Goal: Transaction & Acquisition: Register for event/course

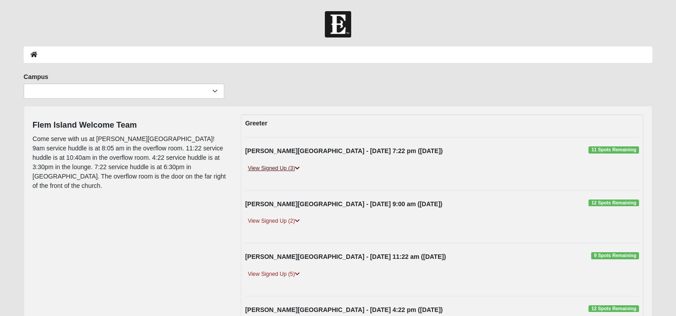
click at [268, 169] on link "View Signed Up (3)" at bounding box center [273, 168] width 57 height 9
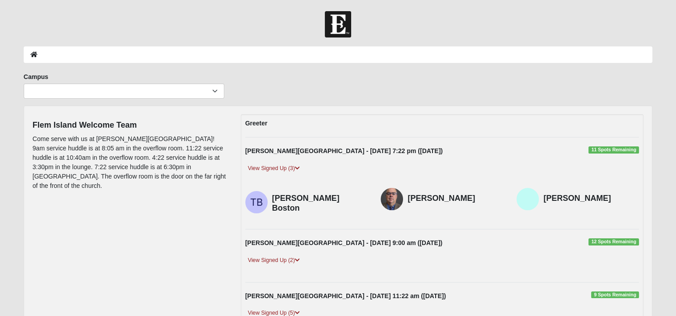
click at [609, 148] on span "11 Spots Remaining" at bounding box center [613, 149] width 50 height 7
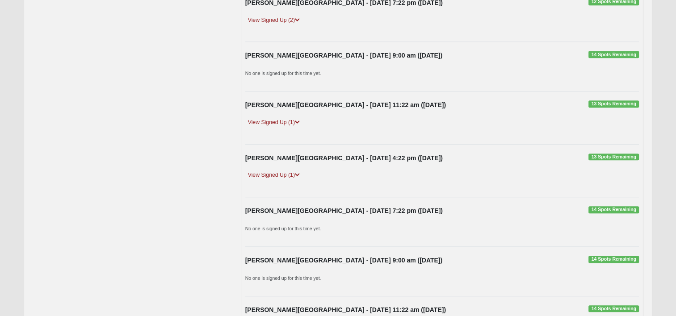
scroll to position [848, 0]
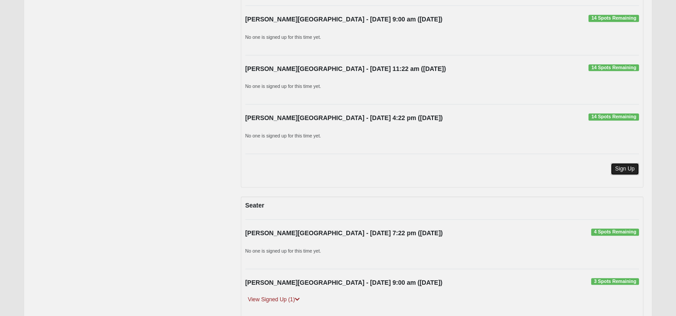
click at [620, 163] on link "Sign Up" at bounding box center [624, 169] width 29 height 12
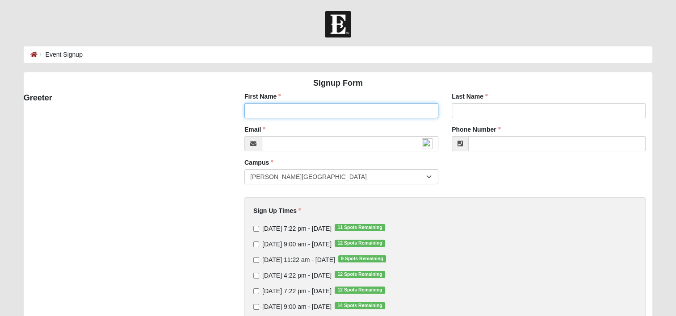
click at [259, 106] on input "First Name" at bounding box center [341, 110] width 194 height 15
type input "[PERSON_NAME]"
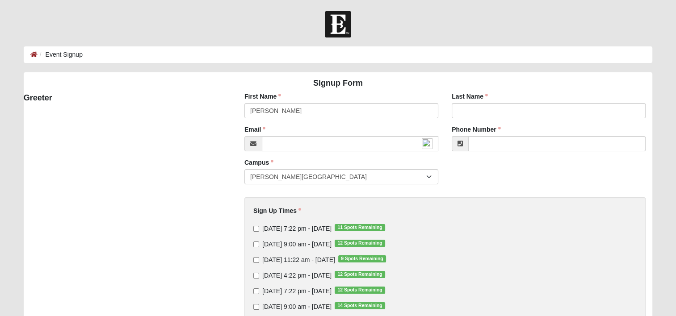
type input "[PERSON_NAME]"
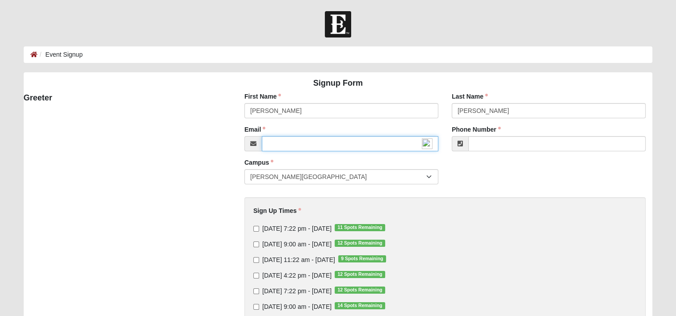
type input "sbbarthlow@gmail.com"
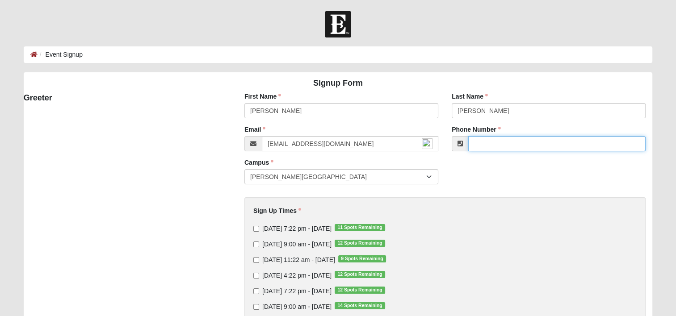
type input "(904) 327-0971"
click at [255, 229] on input "Thursday 7:22 pm - Oct 9 2025 11 Spots Remaining" at bounding box center [256, 229] width 6 height 6
checkbox input "true"
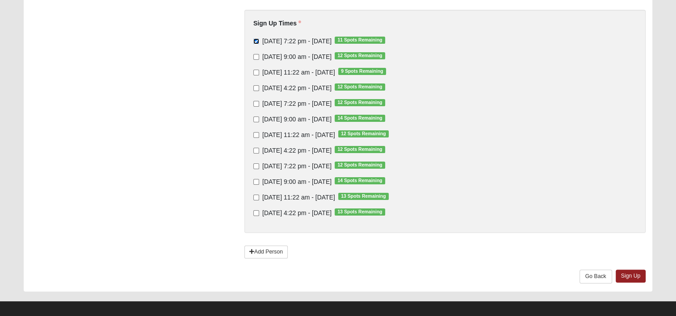
scroll to position [195, 0]
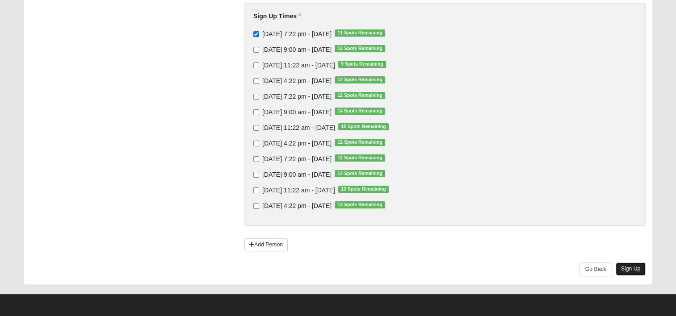
click at [629, 271] on link "Sign Up" at bounding box center [630, 269] width 30 height 13
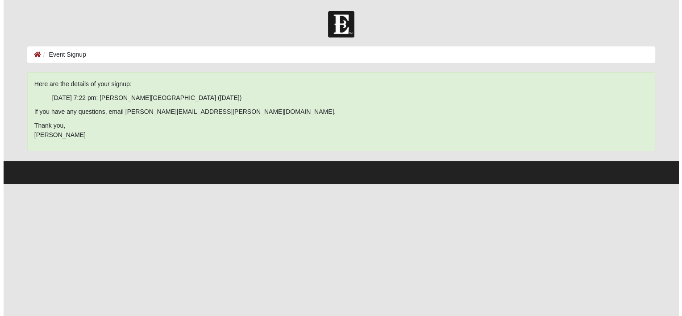
scroll to position [0, 0]
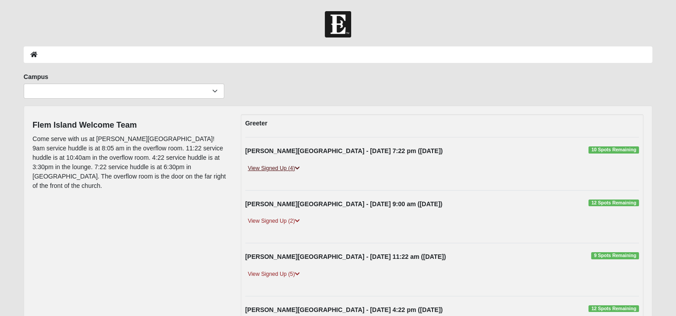
click at [275, 168] on link "View Signed Up (4)" at bounding box center [273, 168] width 57 height 9
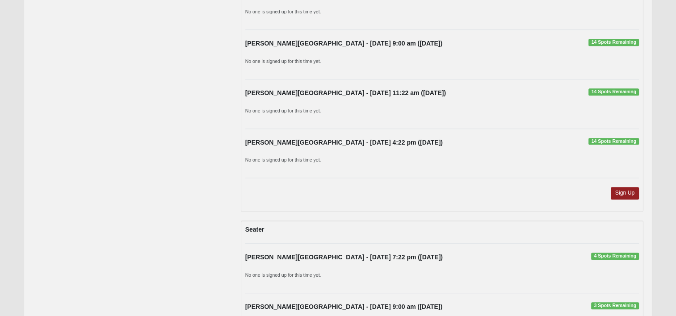
scroll to position [905, 0]
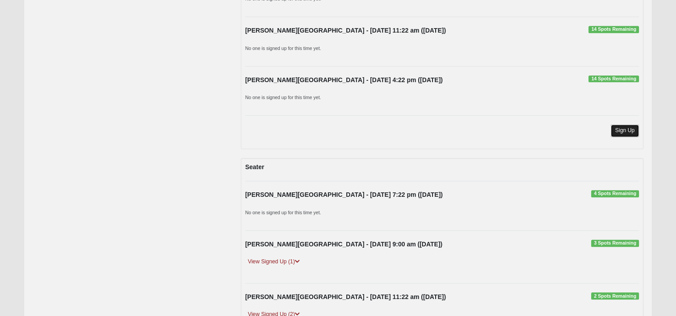
click at [625, 127] on link "Sign Up" at bounding box center [624, 131] width 29 height 12
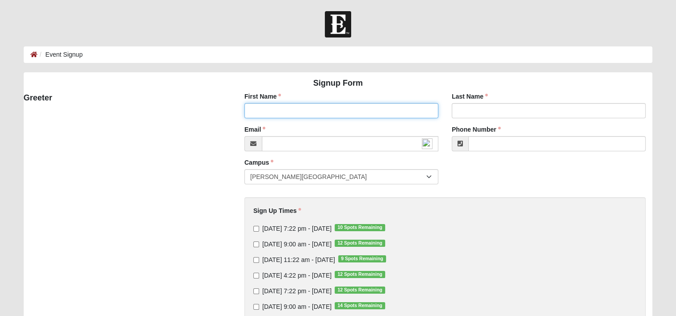
click at [287, 111] on input "First Name" at bounding box center [341, 110] width 194 height 15
type input "[PERSON_NAME]"
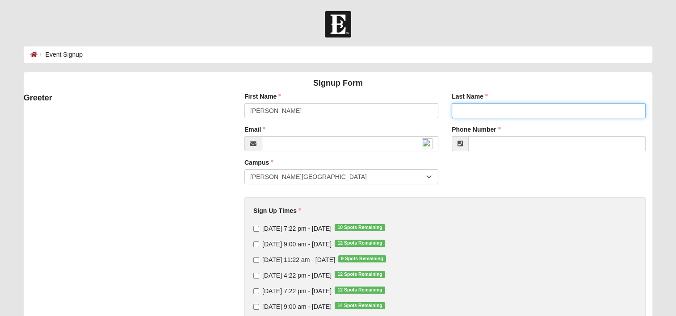
type input "[PERSON_NAME]"
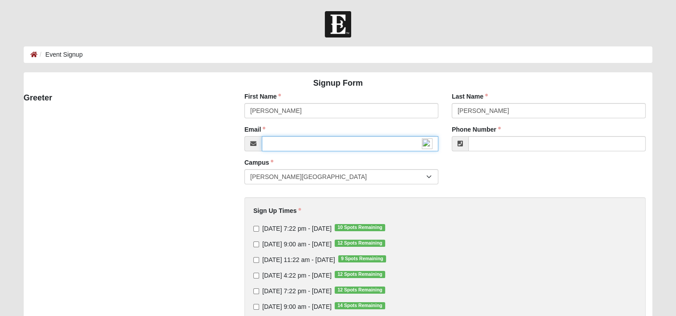
type input "[EMAIL_ADDRESS][DOMAIN_NAME]"
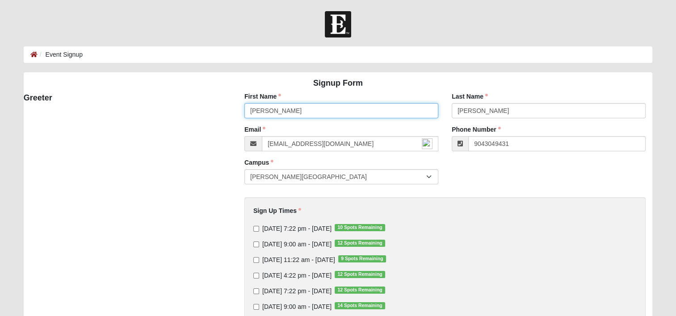
type input "[PHONE_NUMBER]"
drag, startPoint x: 254, startPoint y: 227, endPoint x: 268, endPoint y: 228, distance: 13.4
click at [255, 227] on input "[DATE] 7:22 pm - [DATE] 10 Spots Remaining" at bounding box center [256, 229] width 6 height 6
checkbox input "true"
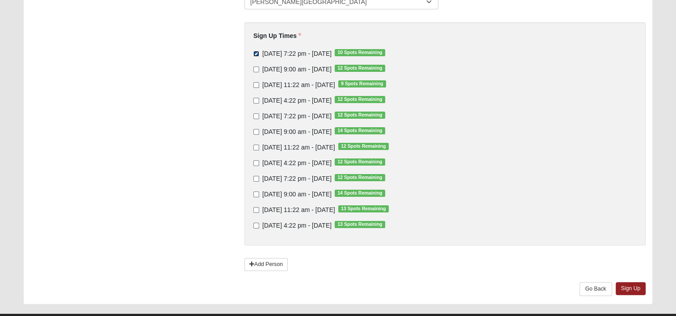
scroll to position [195, 0]
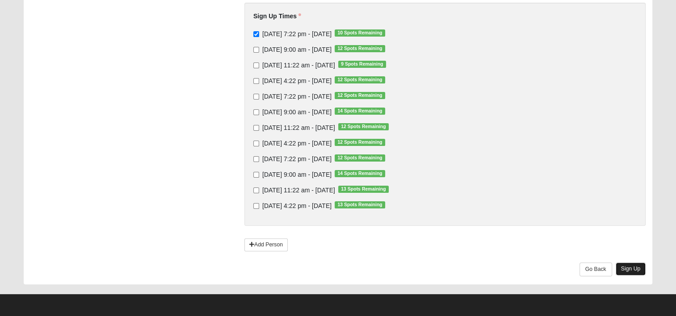
click at [626, 268] on link "Sign Up" at bounding box center [630, 269] width 30 height 13
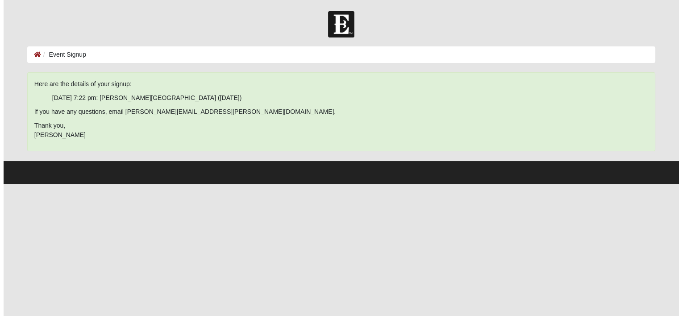
scroll to position [0, 0]
